Goal: Task Accomplishment & Management: Manage account settings

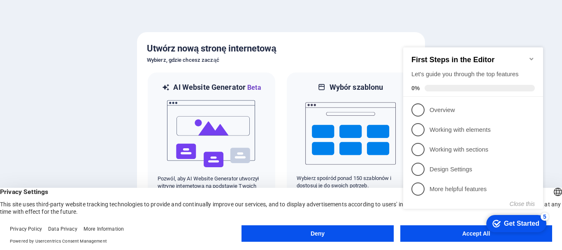
click at [457, 232] on div "checkmark Get Started 5 First Steps in the Editor Let's guide you through the t…" at bounding box center [475, 135] width 150 height 200
click at [441, 234] on div "checkmark Get Started 5 First Steps in the Editor Let's guide you through the t…" at bounding box center [475, 135] width 150 height 200
click at [480, 234] on div "checkmark Get Started 5 First Steps in the Editor Let's guide you through the t…" at bounding box center [475, 135] width 150 height 200
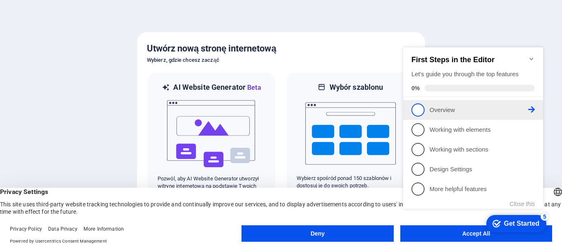
click at [429, 107] on link "1 Overview - incomplete" at bounding box center [474, 109] width 124 height 13
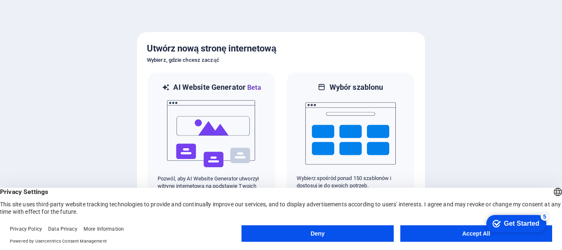
click at [464, 233] on button "Accept All" at bounding box center [477, 233] width 152 height 16
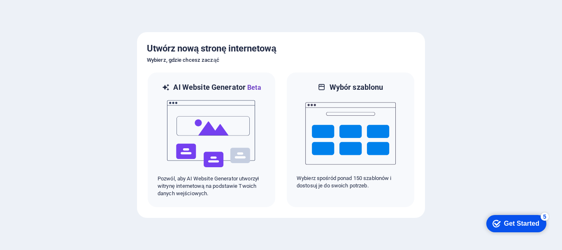
click at [512, 223] on div "Get Started" at bounding box center [521, 223] width 35 height 7
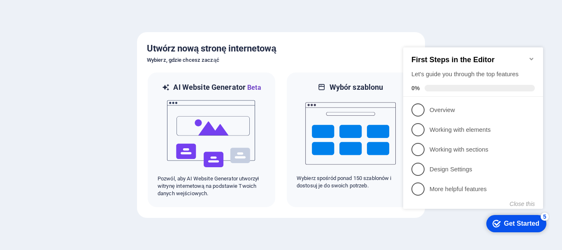
click at [512, 223] on div "Get Started" at bounding box center [521, 223] width 35 height 7
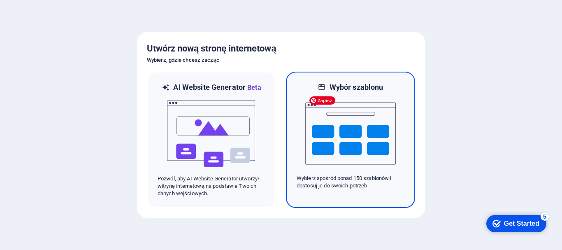
click at [350, 126] on img at bounding box center [351, 133] width 91 height 82
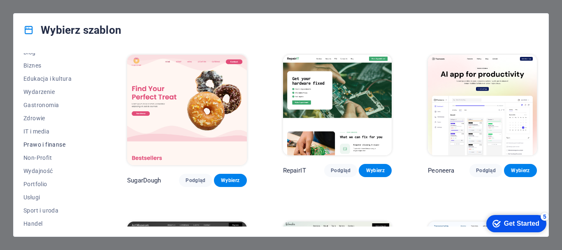
scroll to position [156, 0]
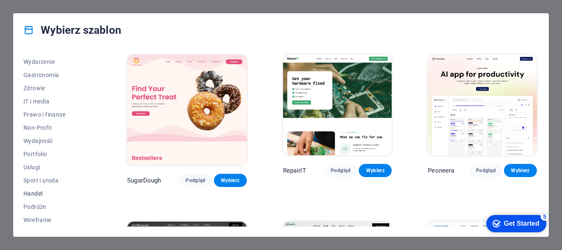
click at [33, 195] on span "Handel" at bounding box center [57, 193] width 68 height 7
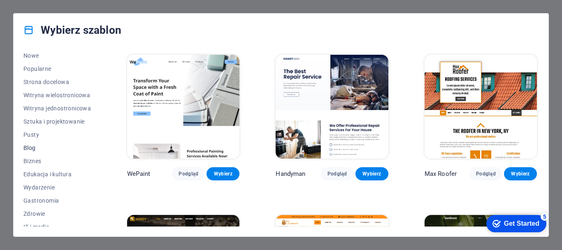
scroll to position [0, 0]
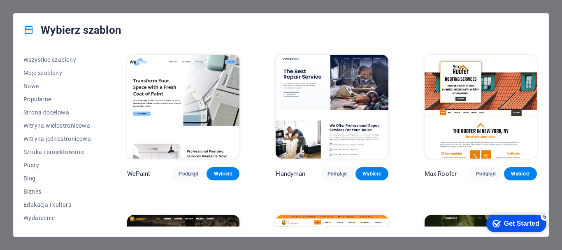
click at [562, 68] on div "Wybierz szablon Wszystkie szablony Moje szablony Nowe Popularne Strona docelowa…" at bounding box center [281, 125] width 562 height 250
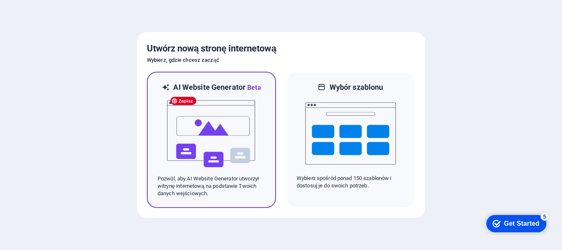
click at [186, 139] on img at bounding box center [211, 134] width 91 height 82
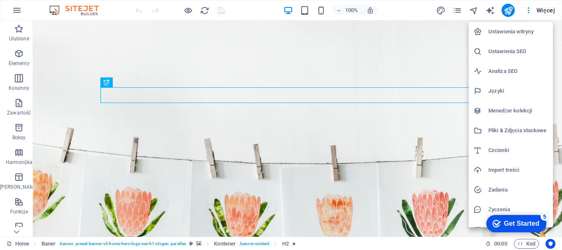
scroll to position [12, 0]
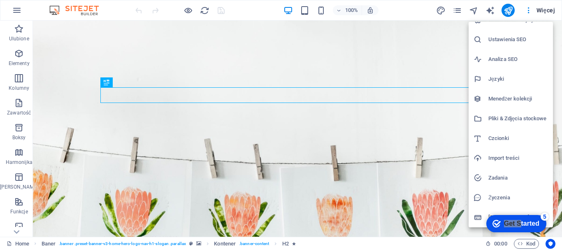
drag, startPoint x: 520, startPoint y: 221, endPoint x: 555, endPoint y: 216, distance: 34.5
click at [550, 216] on html "checkmark Get Started 5 First Steps in the Editor Let's guide you through the t…" at bounding box center [515, 223] width 70 height 25
drag, startPoint x: 526, startPoint y: 216, endPoint x: 523, endPoint y: 149, distance: 66.4
click at [523, 211] on html "checkmark Get Started 5 First Steps in the Editor Let's guide you through the t…" at bounding box center [515, 223] width 70 height 25
drag, startPoint x: 560, startPoint y: 56, endPoint x: 561, endPoint y: 77, distance: 20.6
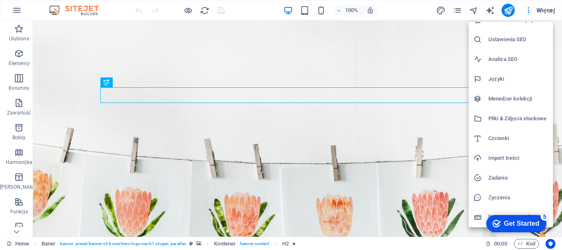
click at [561, 77] on div at bounding box center [281, 125] width 562 height 250
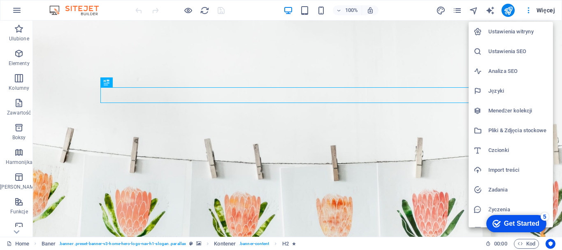
drag, startPoint x: 560, startPoint y: 33, endPoint x: 562, endPoint y: 70, distance: 36.3
click at [562, 70] on div at bounding box center [281, 125] width 562 height 250
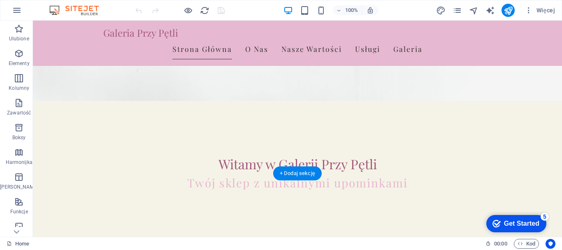
scroll to position [0, 0]
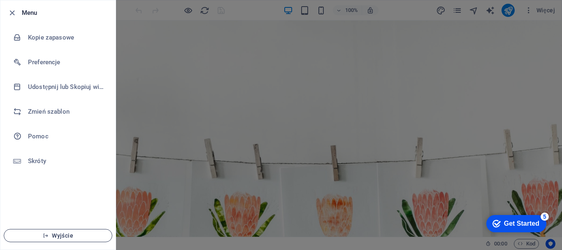
click at [30, 239] on button "Wyjście" at bounding box center [58, 235] width 109 height 13
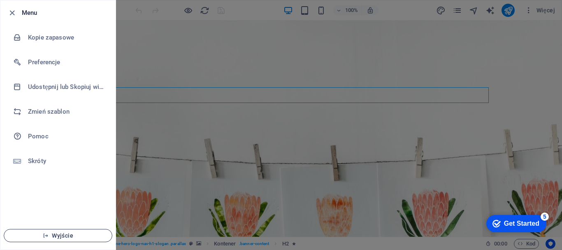
click at [47, 237] on icon "button" at bounding box center [46, 236] width 6 height 6
